Goal: Information Seeking & Learning: Learn about a topic

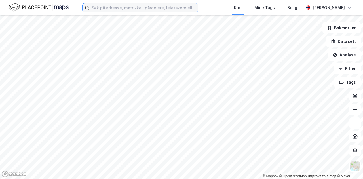
click at [125, 8] on input at bounding box center [143, 7] width 109 height 9
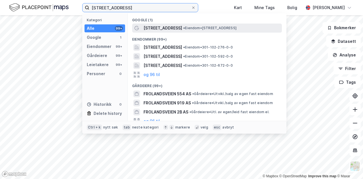
type input "[STREET_ADDRESS]"
click at [164, 30] on span "[STREET_ADDRESS]" at bounding box center [163, 28] width 39 height 7
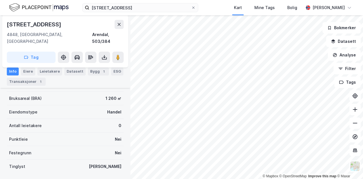
scroll to position [83, 0]
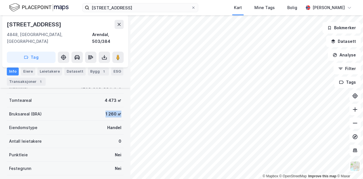
drag, startPoint x: 118, startPoint y: 108, endPoint x: 86, endPoint y: 106, distance: 32.4
click at [86, 107] on div "Bruksareal (BRA) 1 260 ㎡" at bounding box center [65, 114] width 117 height 14
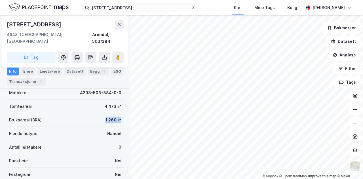
scroll to position [76, 0]
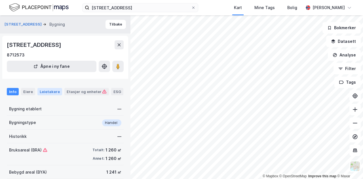
click at [50, 93] on div "Leietakere" at bounding box center [49, 91] width 25 height 7
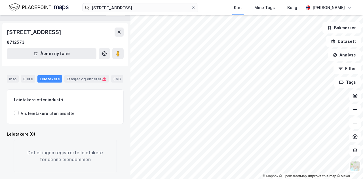
scroll to position [18, 0]
click at [27, 75] on div "Eiere" at bounding box center [28, 78] width 14 height 7
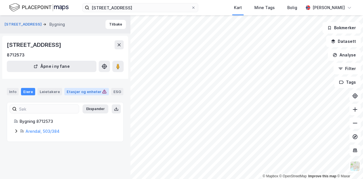
click at [81, 90] on div "Etasjer og enheter" at bounding box center [87, 91] width 40 height 5
